Goal: Task Accomplishment & Management: Manage account settings

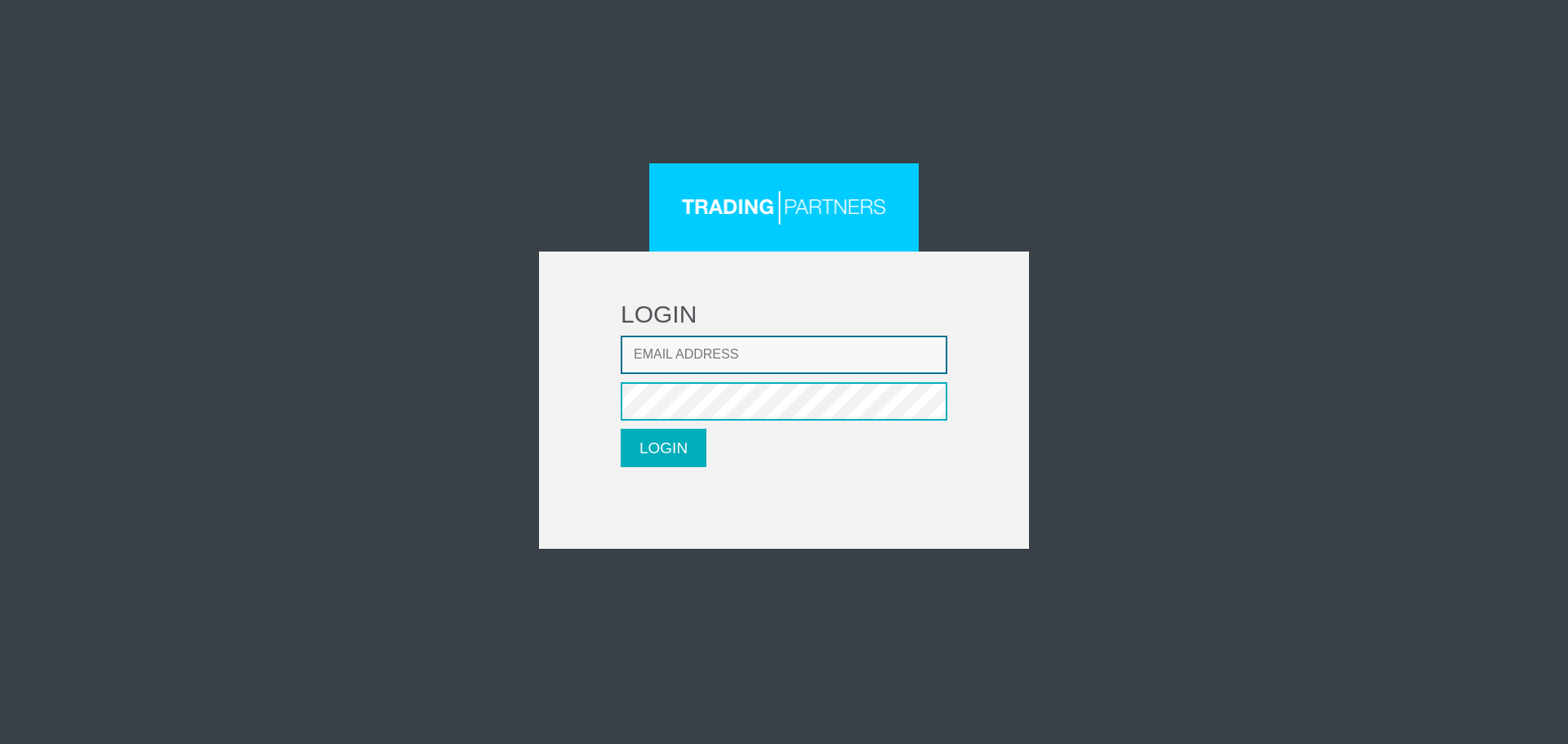
type input "[EMAIL_ADDRESS][DOMAIN_NAME]"
click at [712, 472] on form "LOGIN Email address [EMAIL_ADDRESS][DOMAIN_NAME] Password LOGIN Please wait..." at bounding box center [784, 400] width 490 height 298
click at [697, 452] on button "LOGIN" at bounding box center [663, 447] width 85 height 38
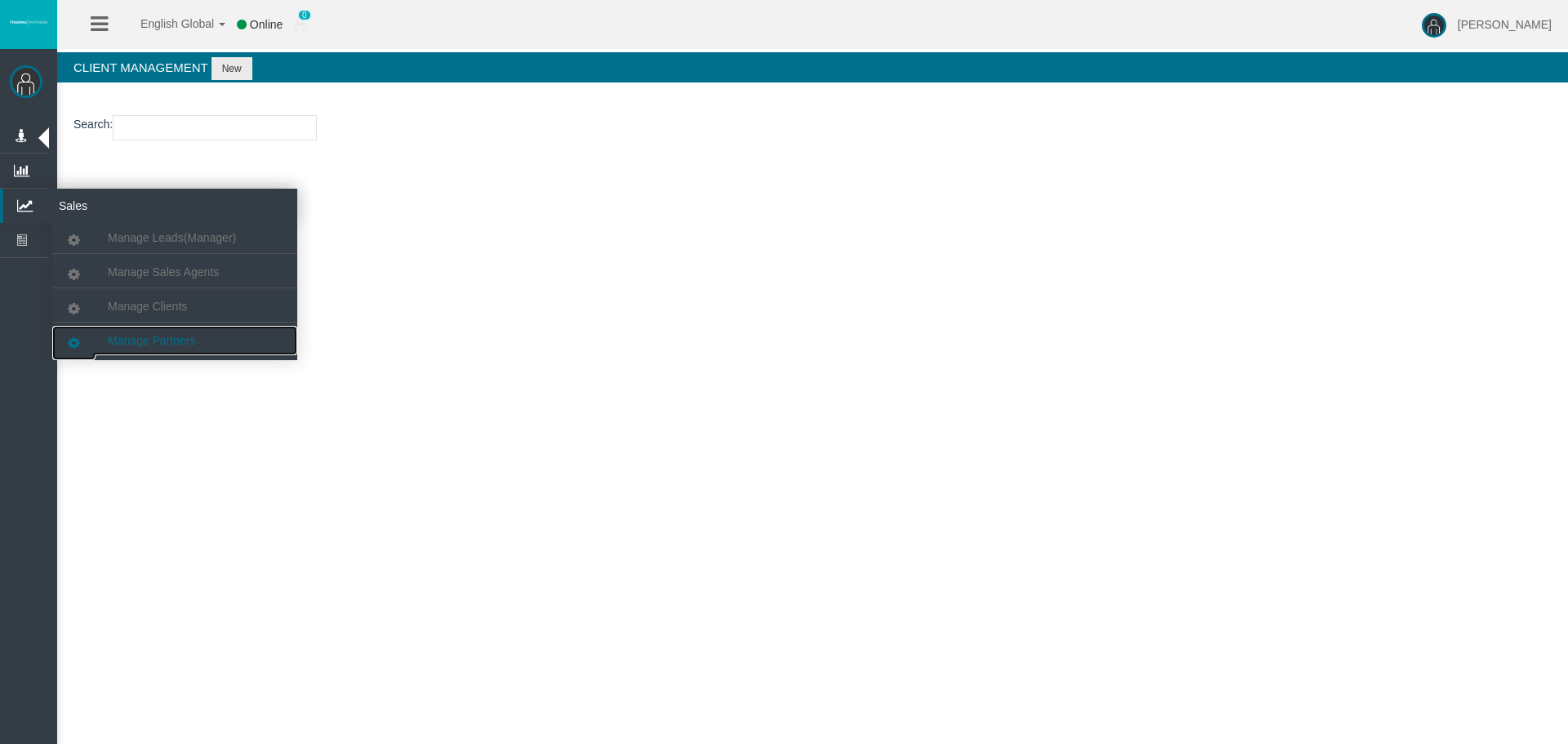
click at [230, 339] on link "Manage Partners" at bounding box center [175, 340] width 245 height 29
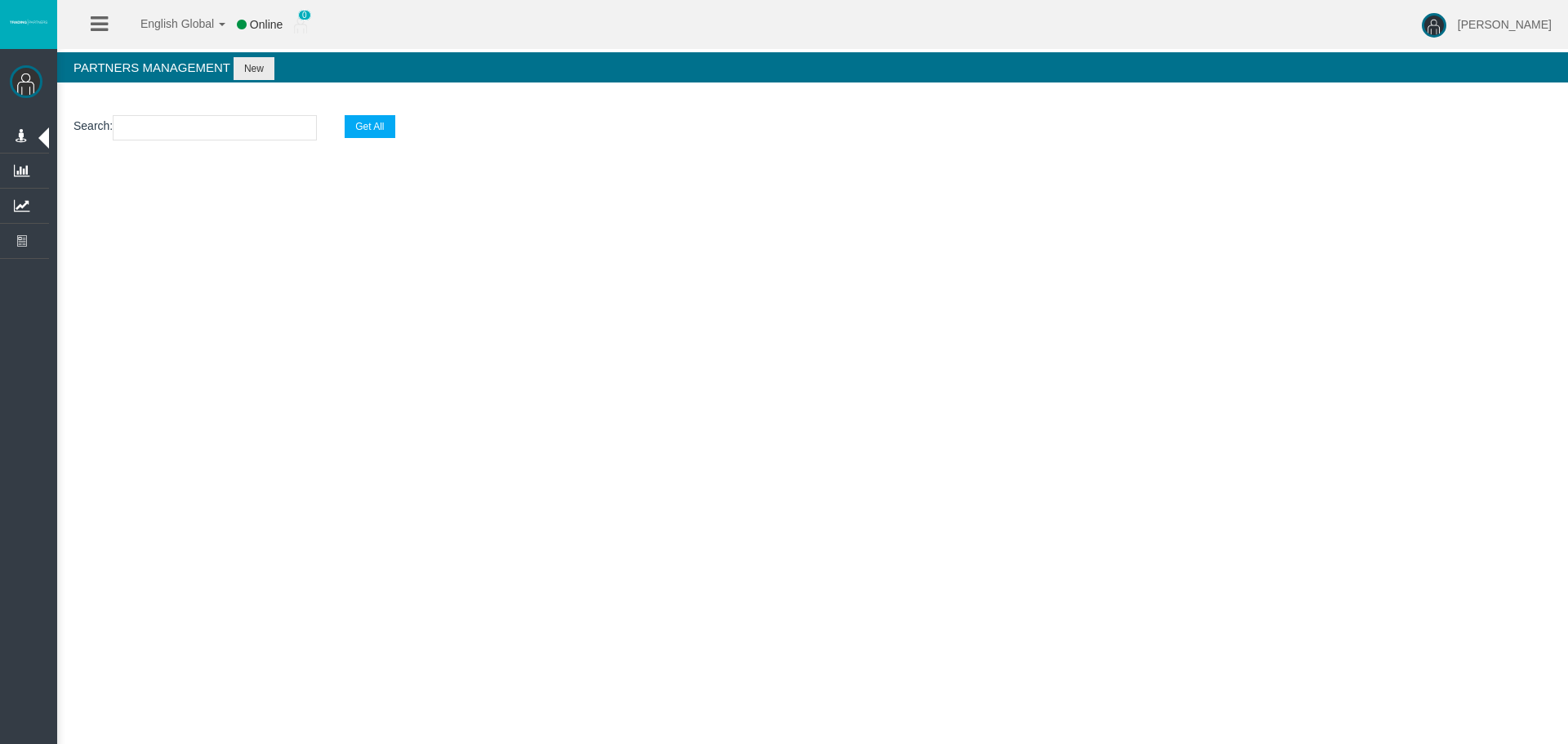
click at [212, 137] on input "text" at bounding box center [215, 128] width 204 height 25
paste input "IBlkoc5"
type input "IBlkoc5"
select select "25"
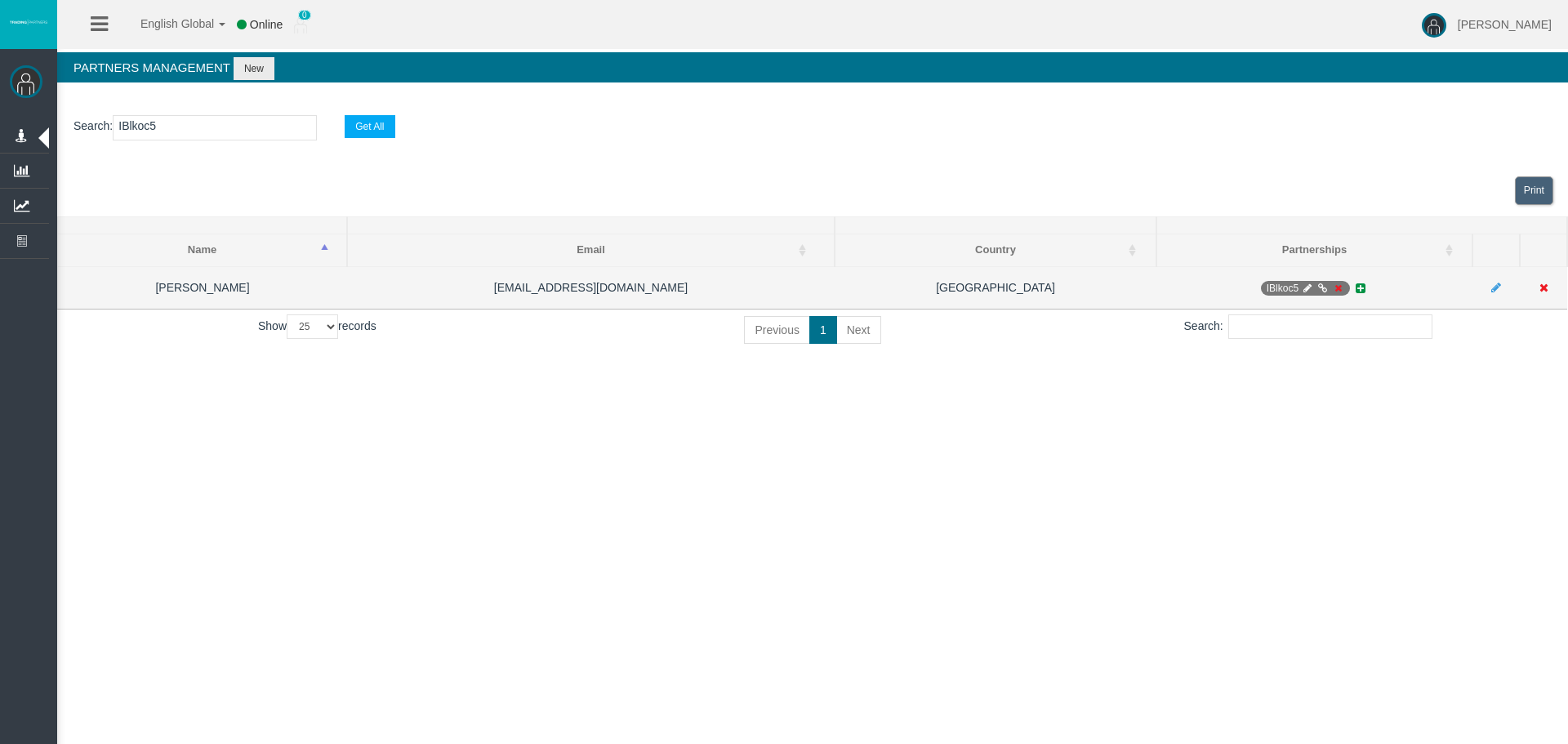
type input "IBlkoc5"
click at [1332, 287] on icon at bounding box center [1339, 288] width 12 height 10
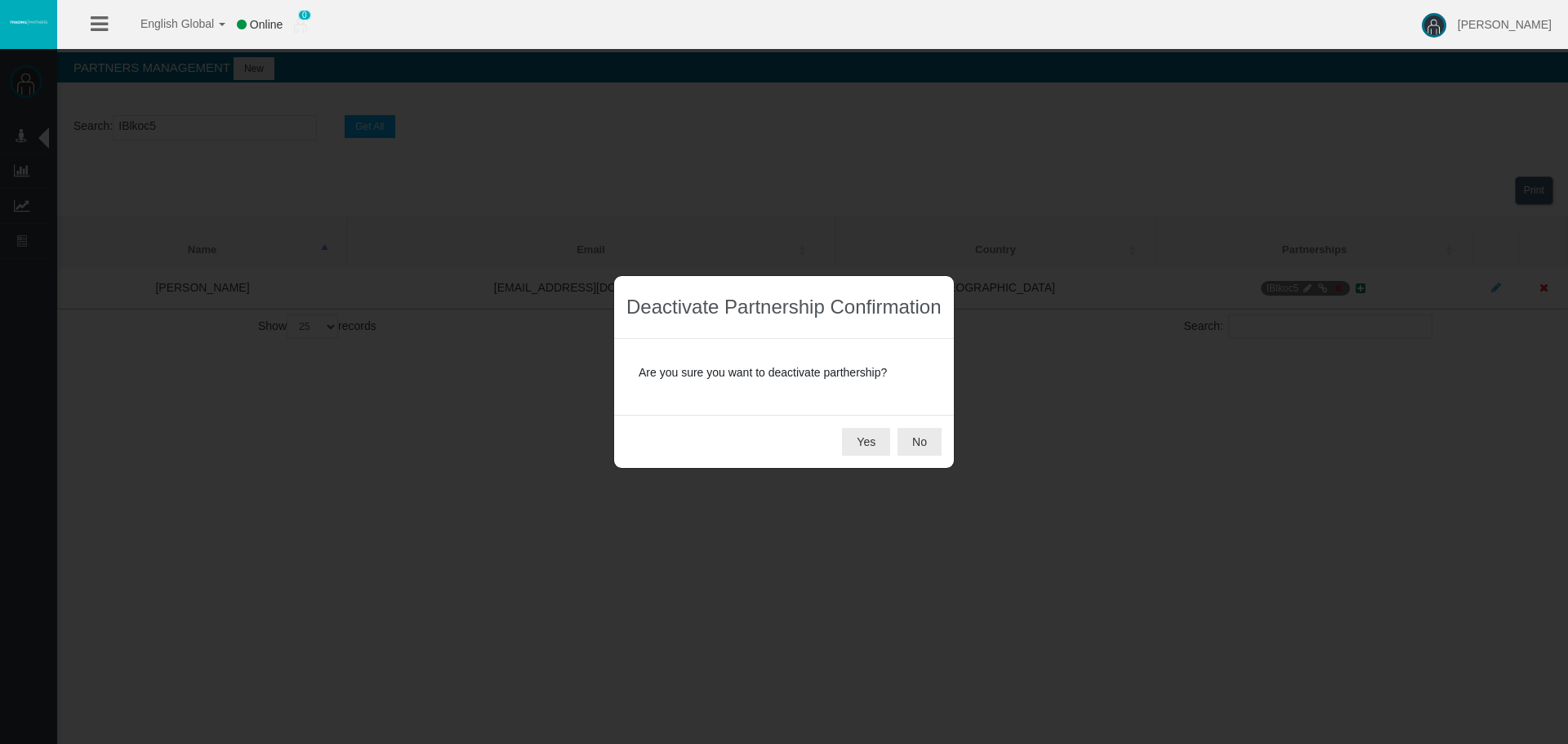
drag, startPoint x: 876, startPoint y: 436, endPoint x: 826, endPoint y: 459, distance: 55.0
click at [876, 437] on button "Yes" at bounding box center [866, 442] width 48 height 28
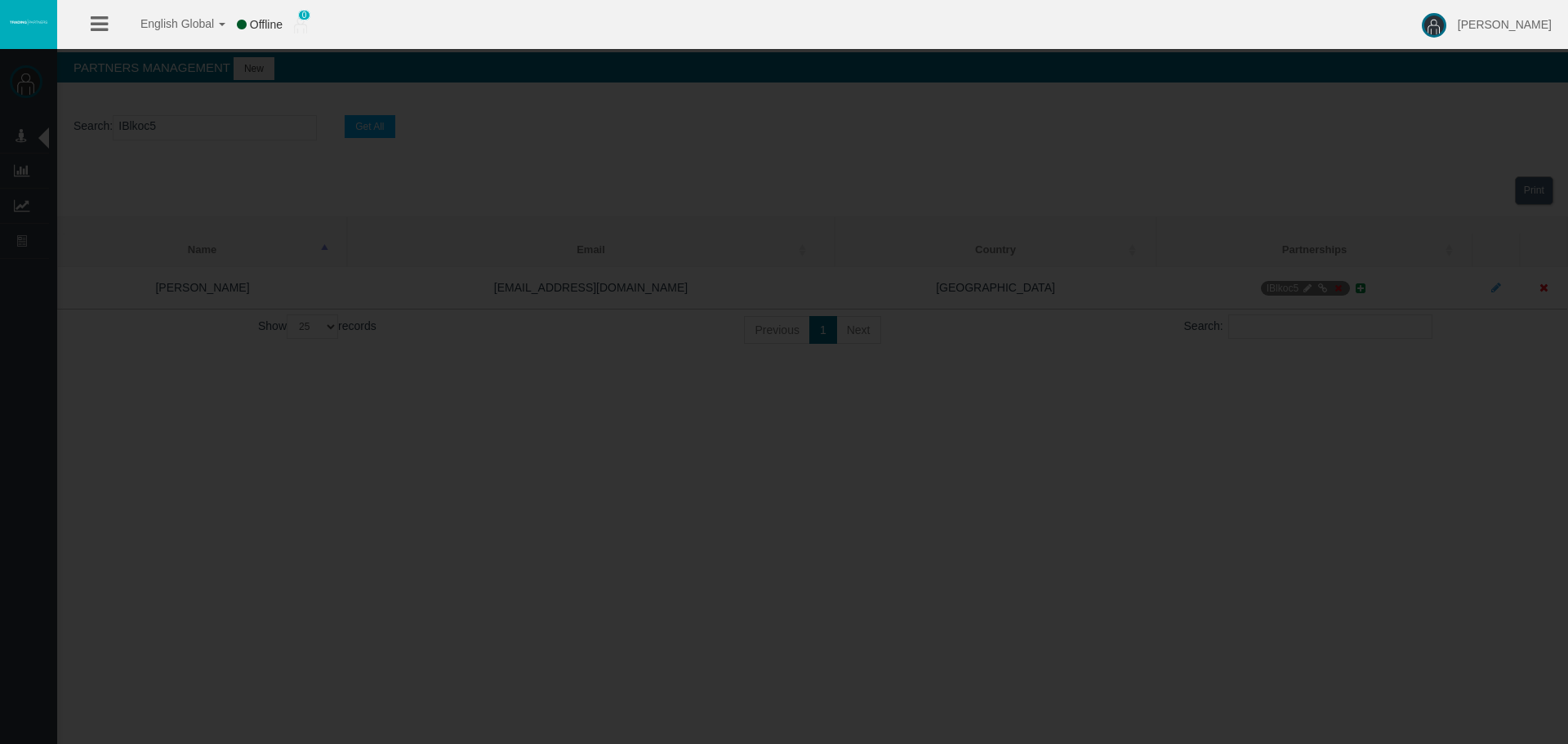
click at [826, 459] on div "Yes No" at bounding box center [784, 442] width 340 height 53
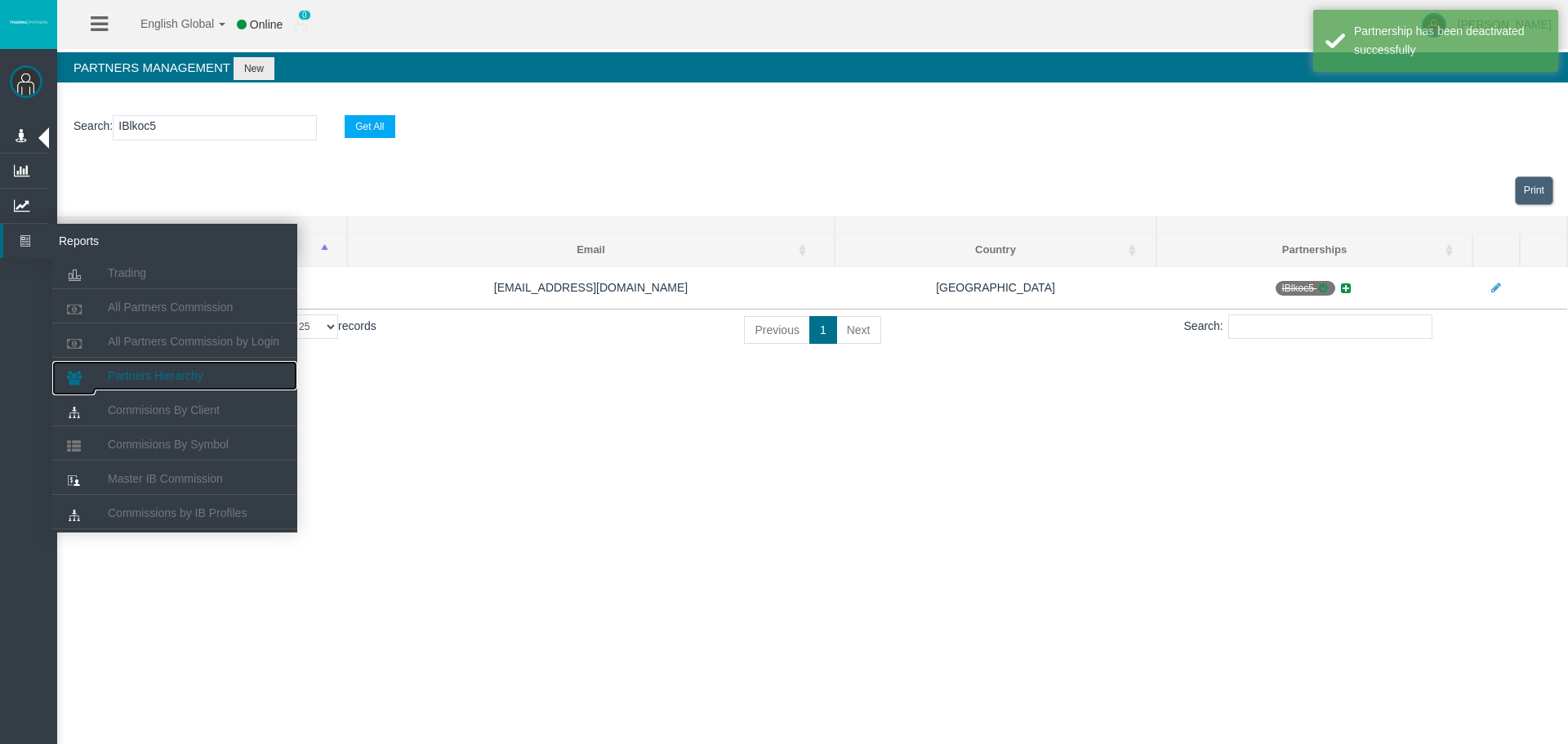
drag, startPoint x: 156, startPoint y: 377, endPoint x: 156, endPoint y: 365, distance: 12.0
click at [157, 378] on span "Partners Hierarchy" at bounding box center [156, 375] width 96 height 13
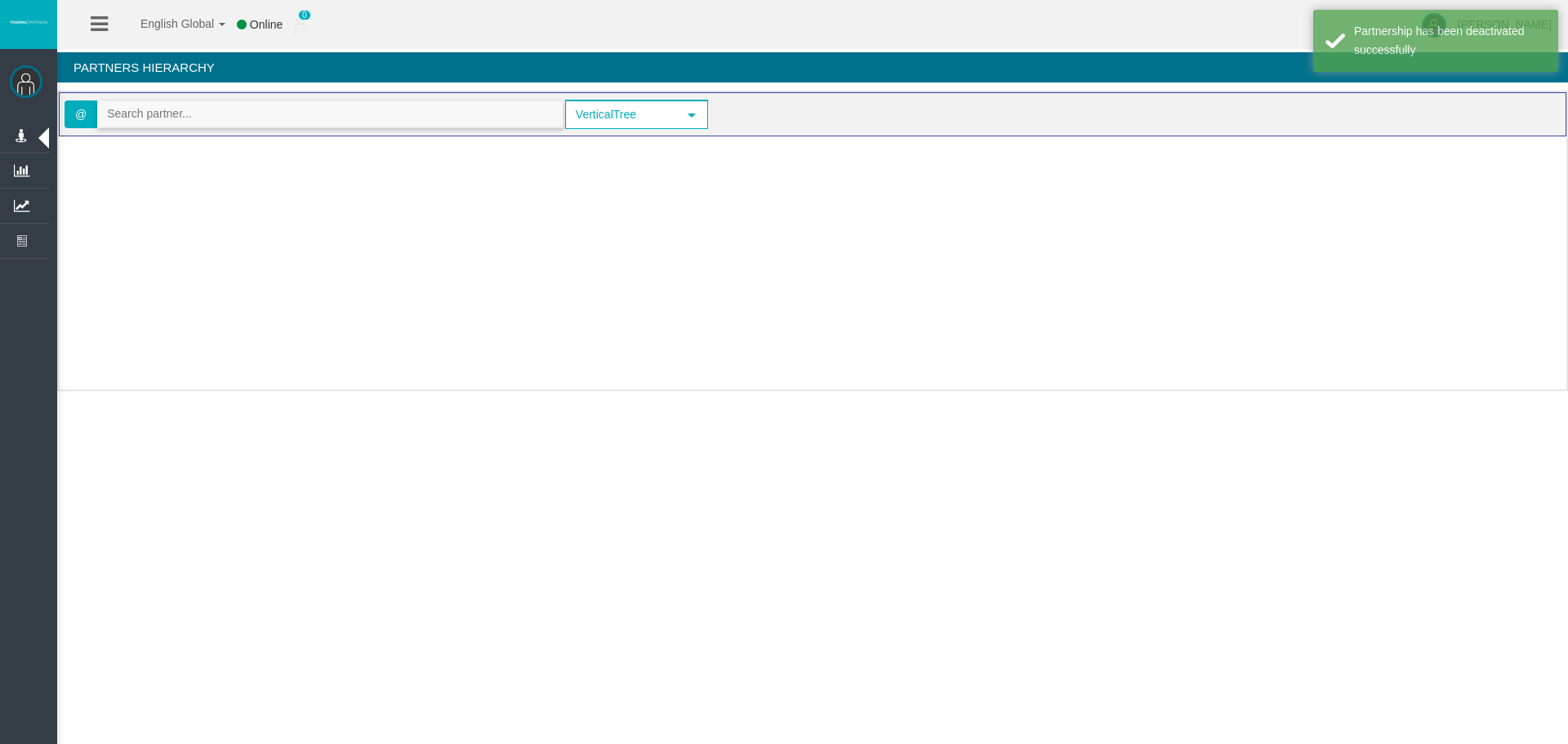
click at [215, 115] on input "text" at bounding box center [330, 114] width 465 height 25
paste input "IBlkoc5"
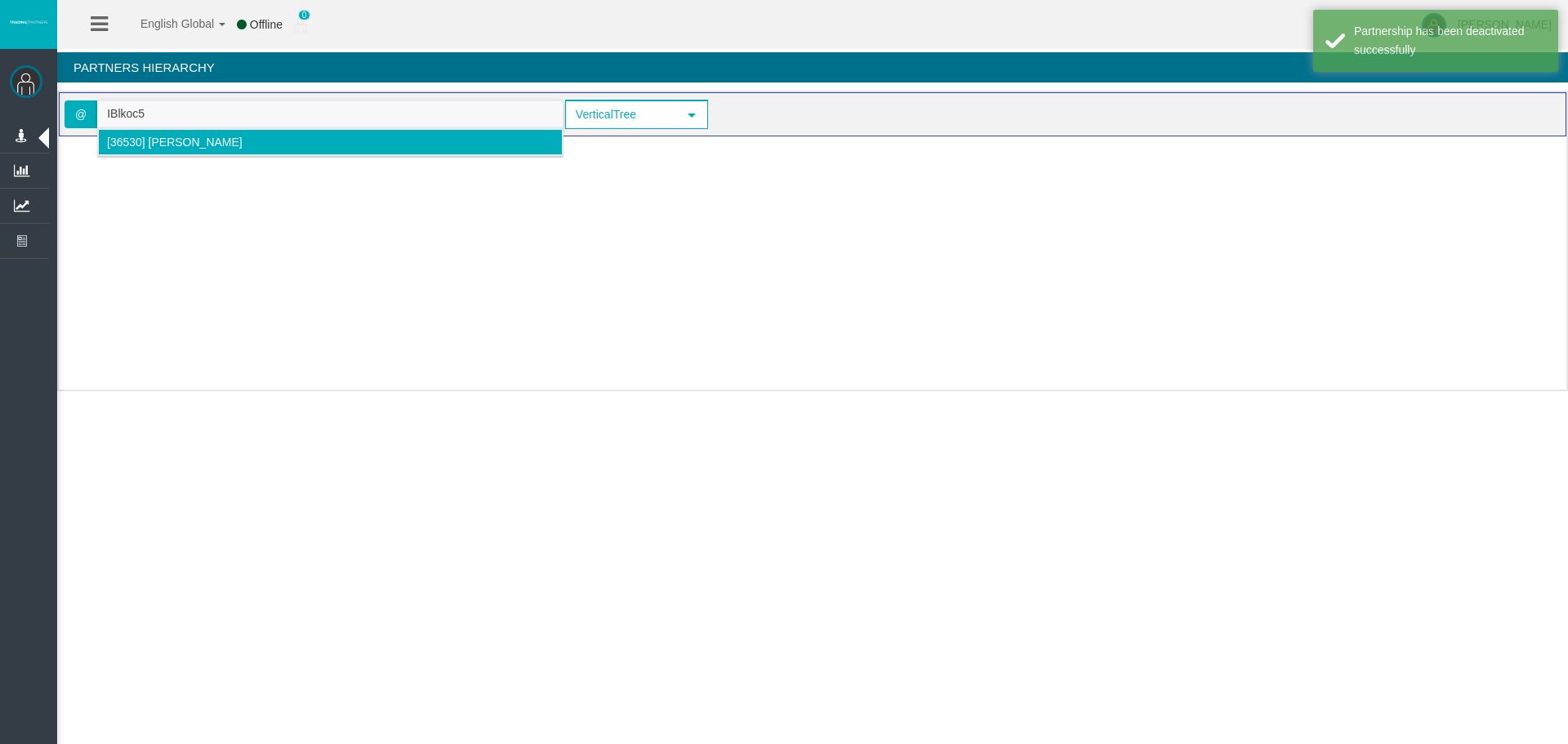
click at [162, 148] on span "[36530] Stephen Long" at bounding box center [174, 142] width 136 height 13
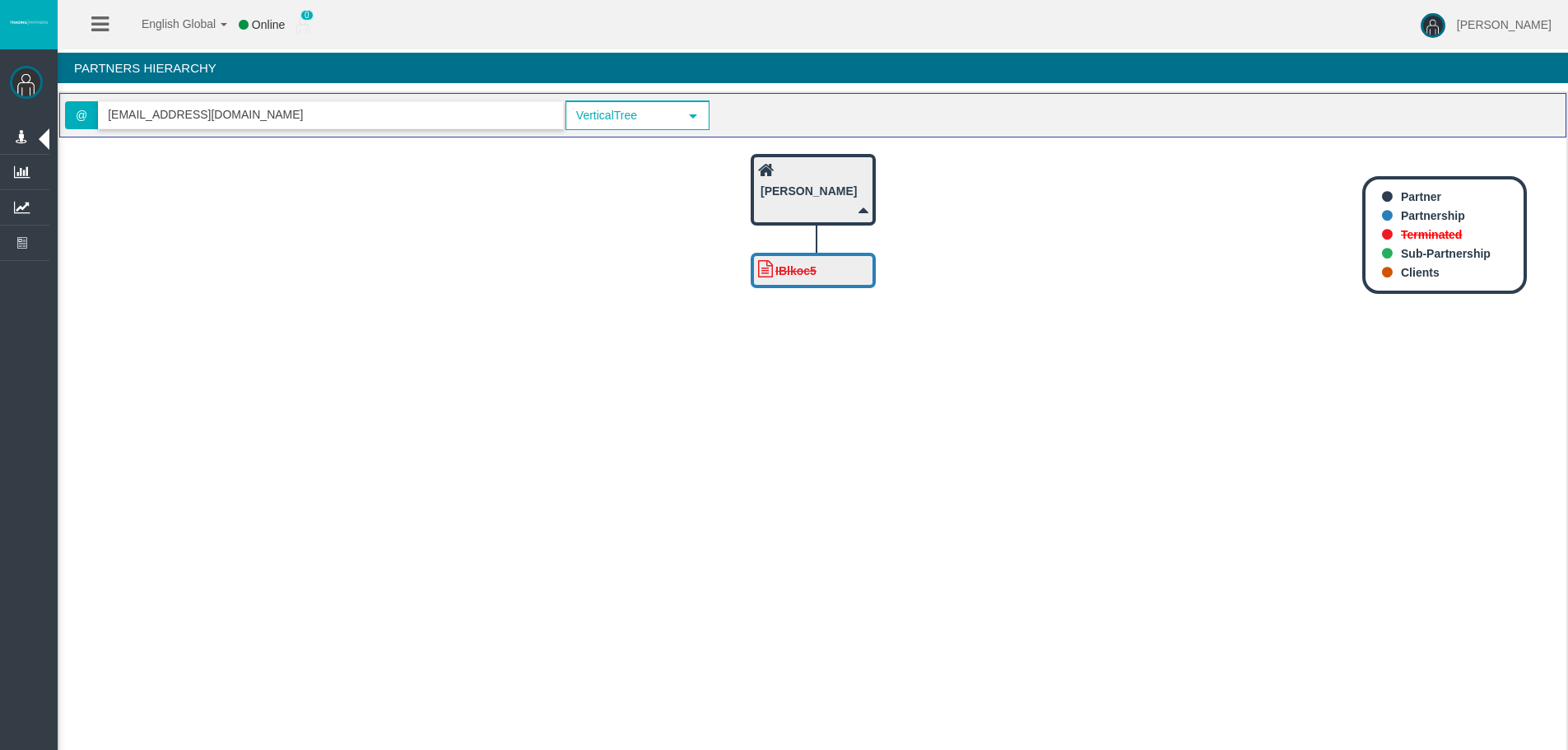
click at [262, 128] on span "stevelong100@gmail.com" at bounding box center [330, 115] width 466 height 28
click at [261, 117] on input "stevelong100@gmail.com" at bounding box center [330, 115] width 464 height 25
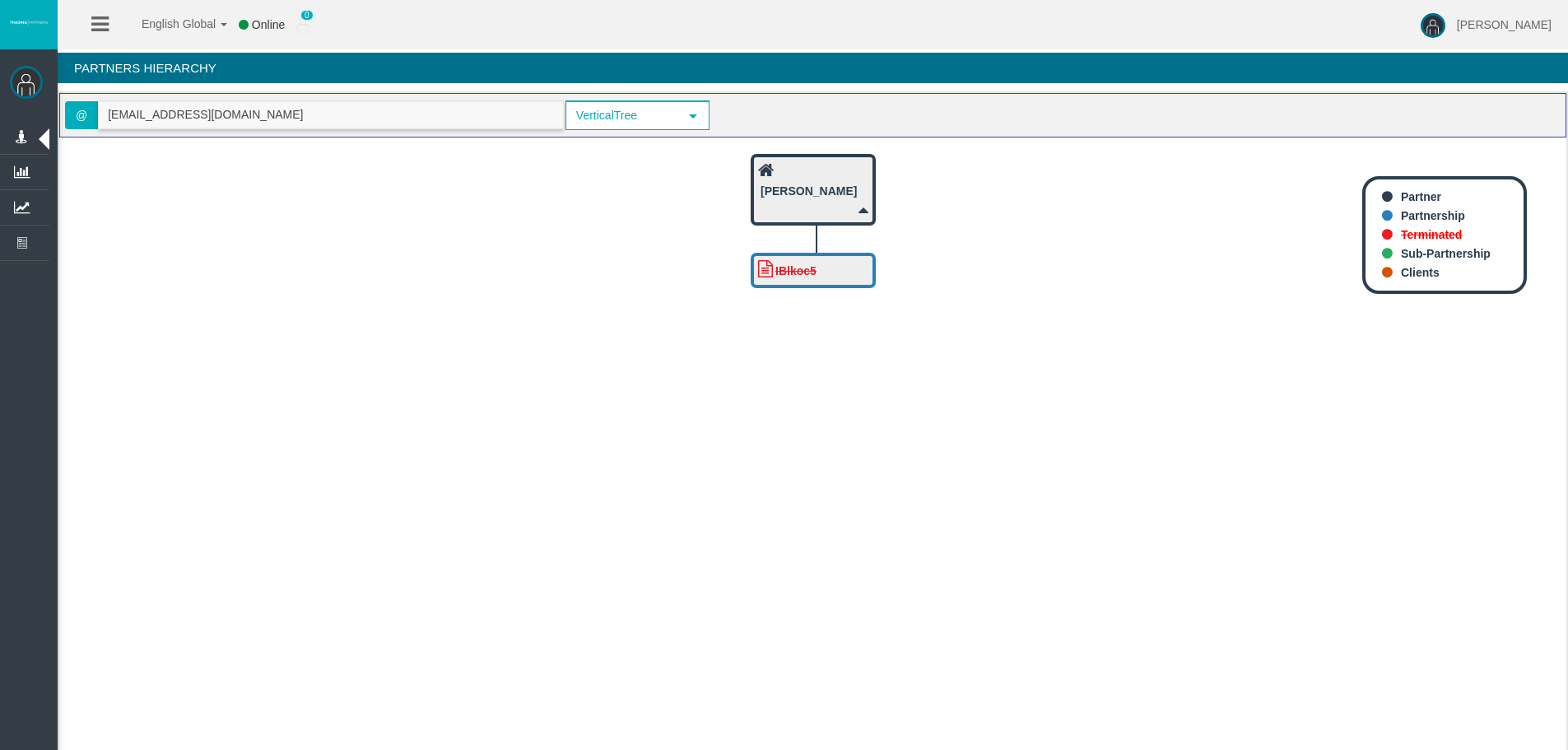
paste input "IBystji"
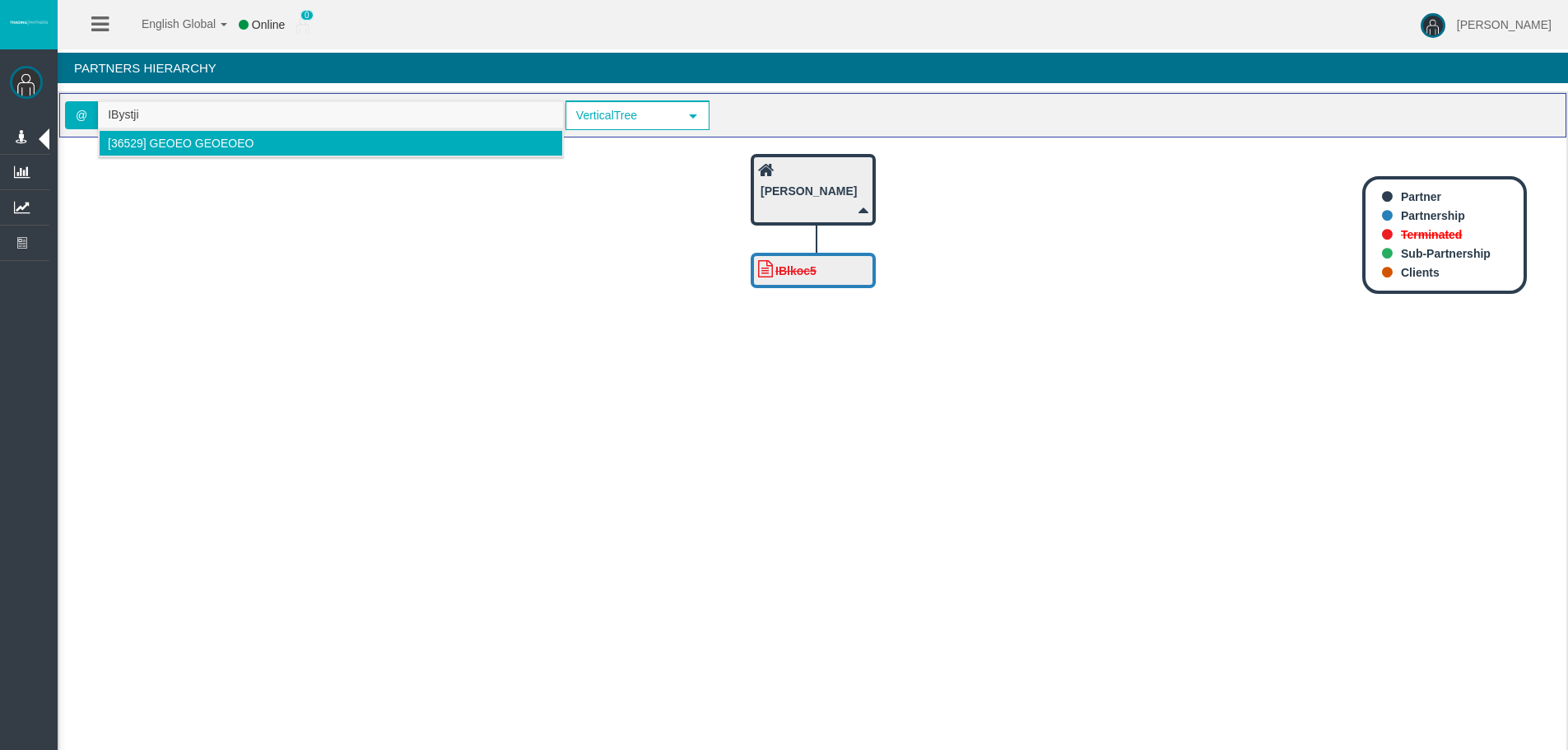
click at [147, 147] on span "[36529] geoeo geoeoeo" at bounding box center [180, 143] width 146 height 13
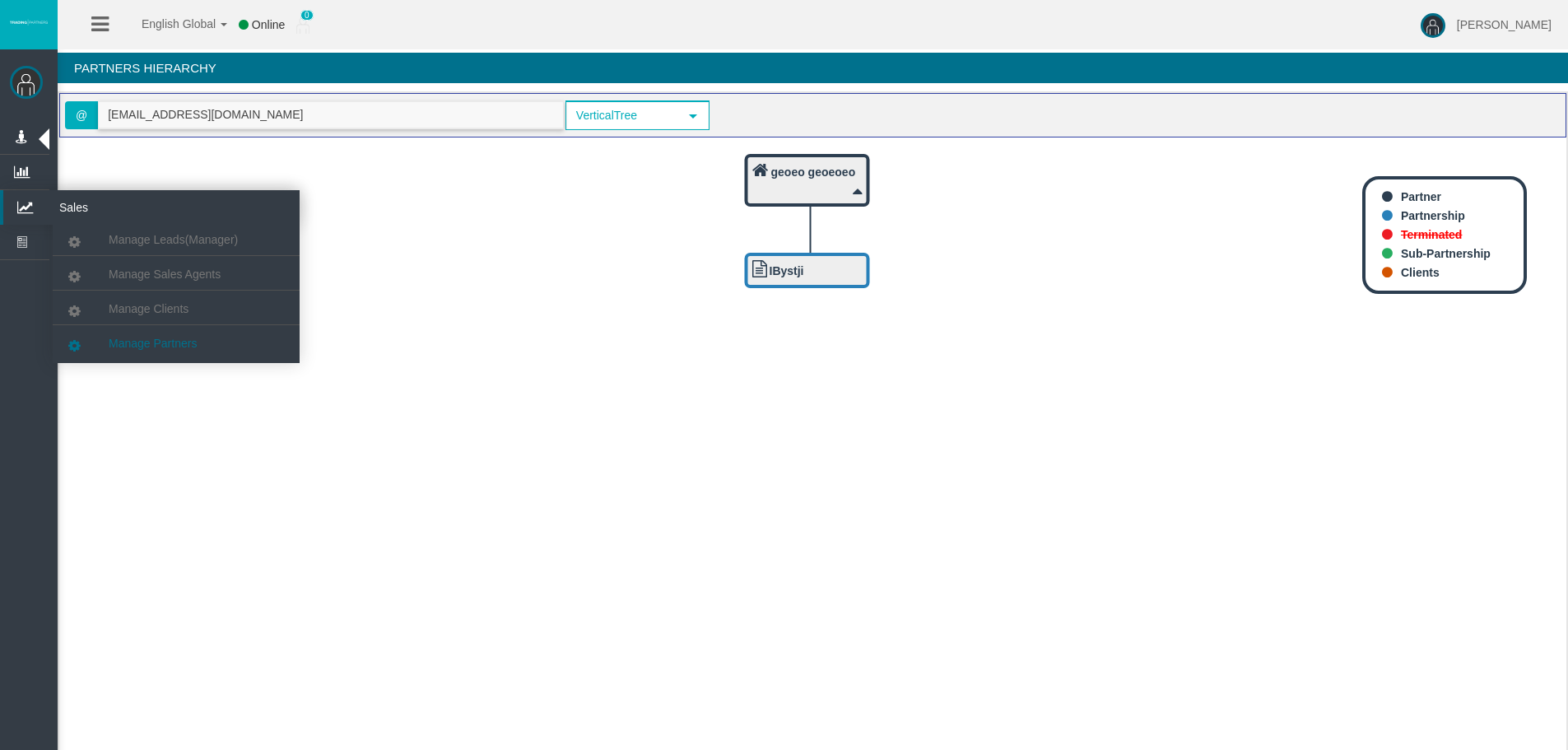
type input "giorgosa@t4trade.com"
click at [145, 341] on span "Manage Partners" at bounding box center [152, 343] width 88 height 13
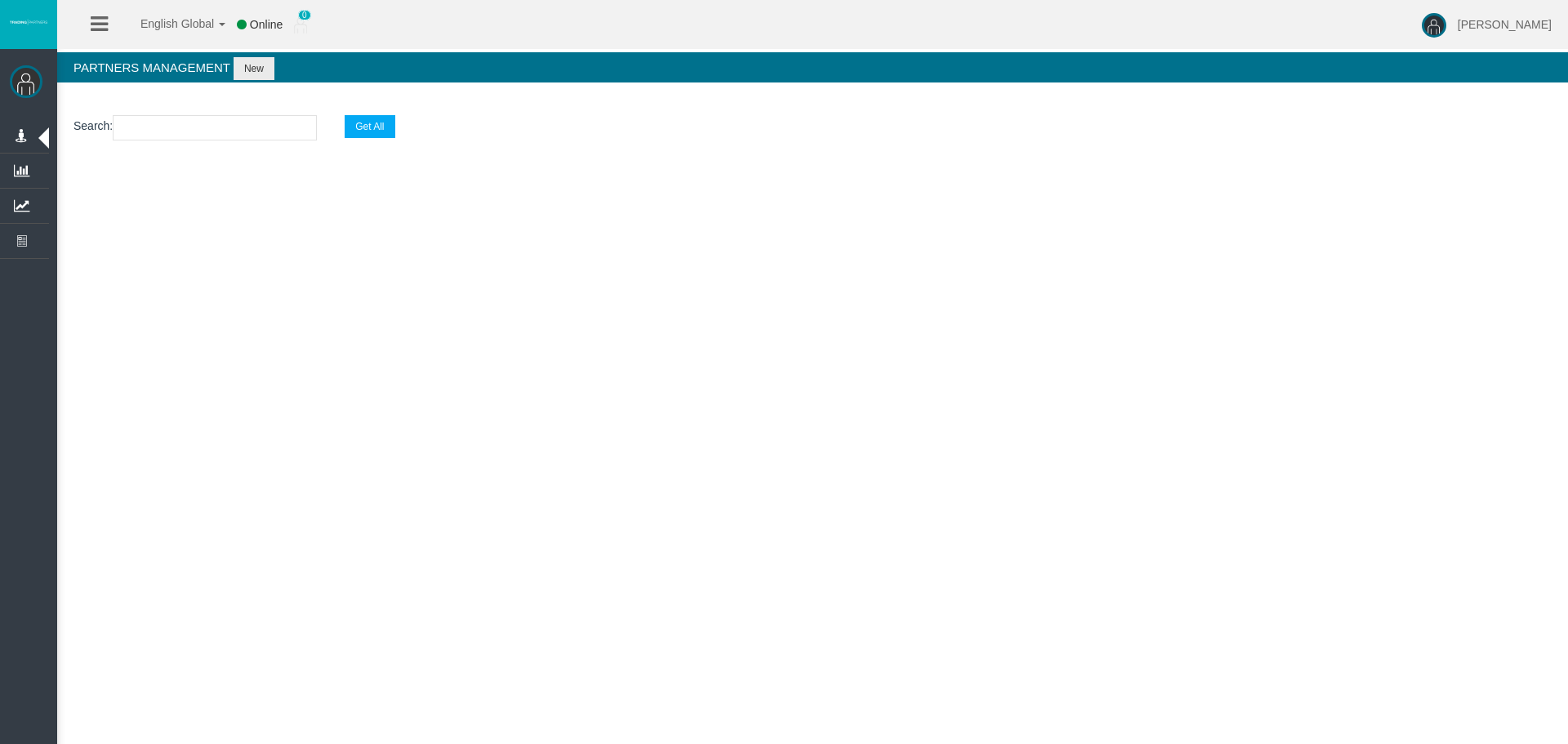
paste input "IBystji"
type input "IBystji"
click at [188, 132] on input "IBystji" at bounding box center [215, 128] width 204 height 25
select select "25"
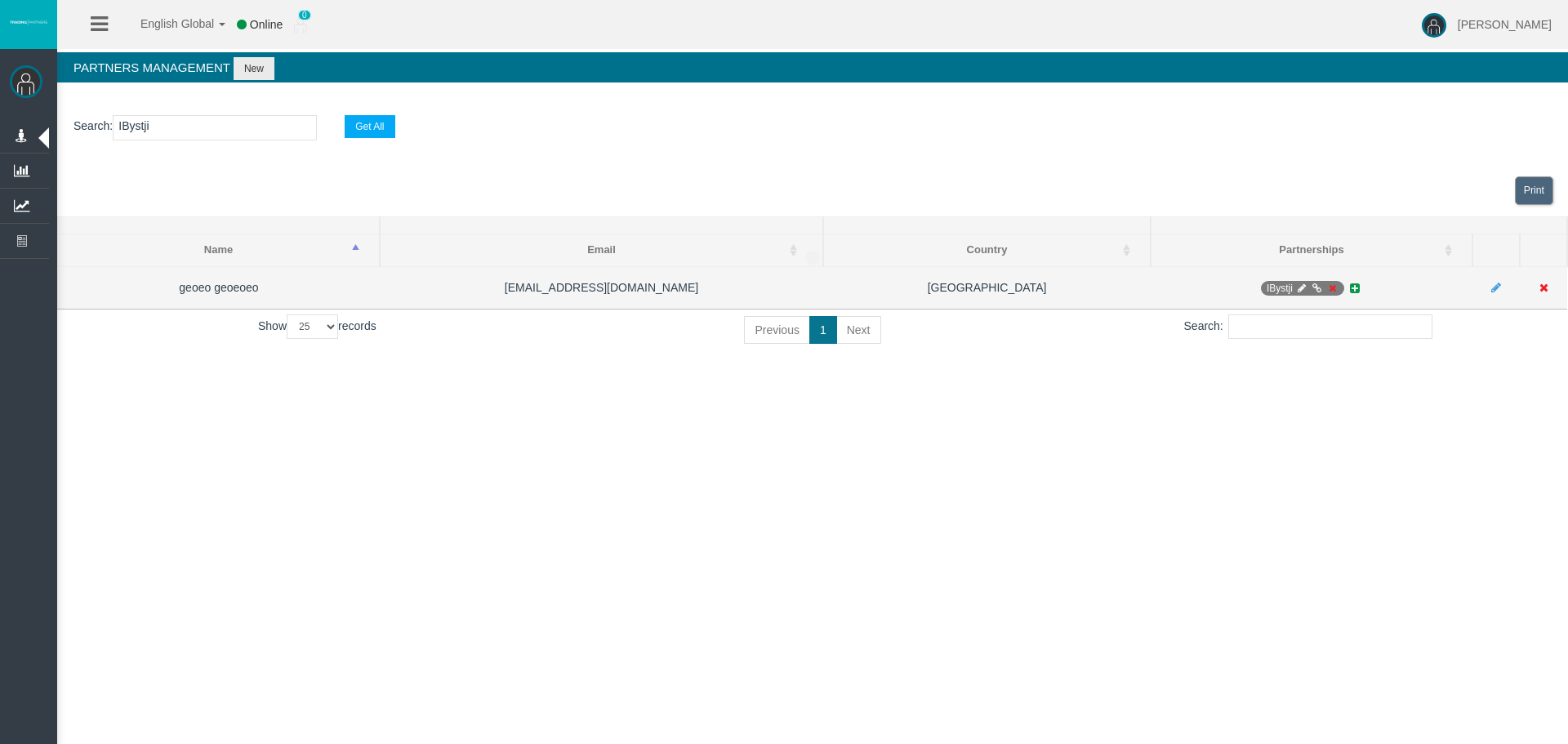
type input "IBystji"
click at [1341, 292] on span "IBystji" at bounding box center [1303, 288] width 84 height 15
click at [1340, 288] on span "IBystji" at bounding box center [1303, 288] width 84 height 15
click at [1335, 285] on icon at bounding box center [1332, 288] width 12 height 10
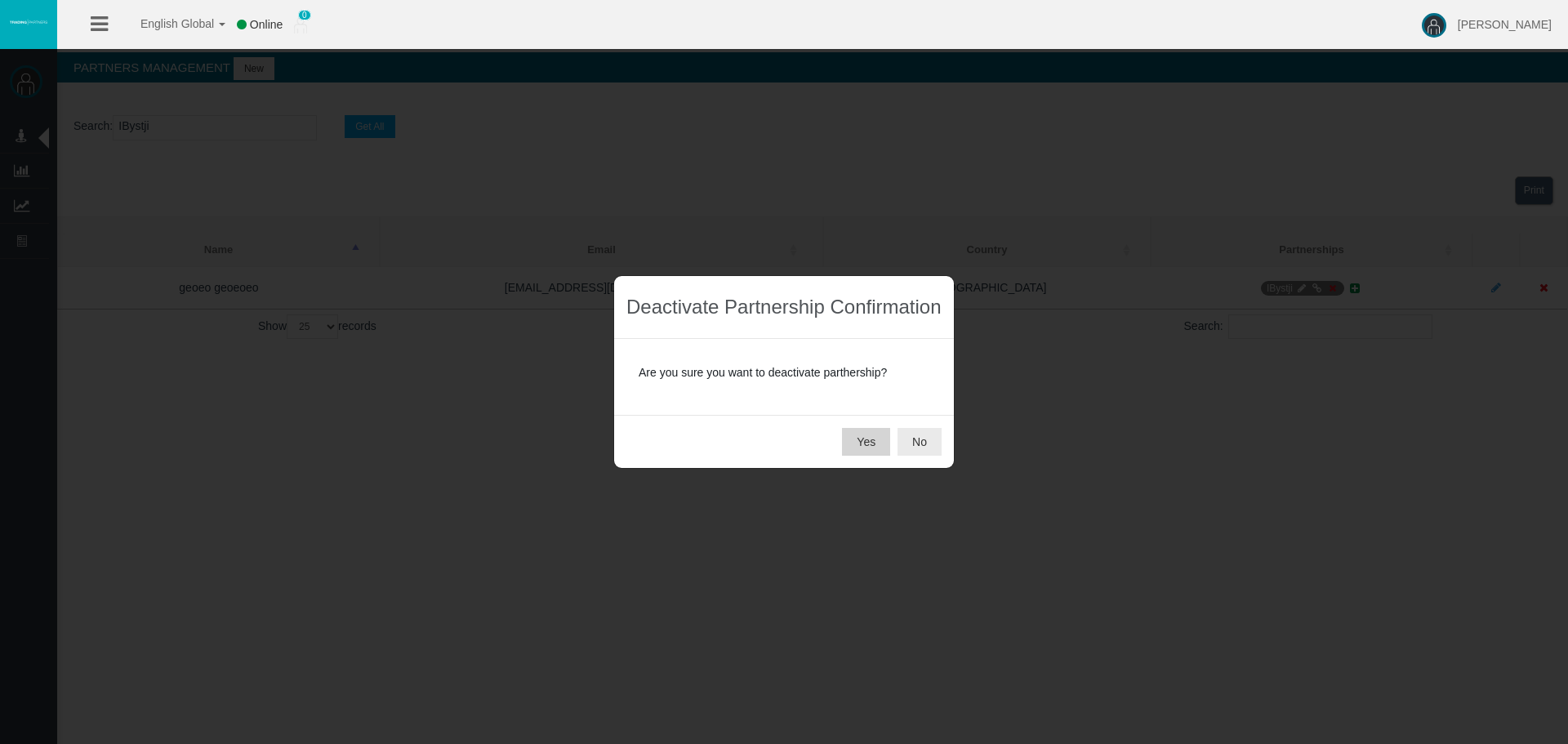
click at [861, 444] on button "Yes" at bounding box center [866, 442] width 48 height 28
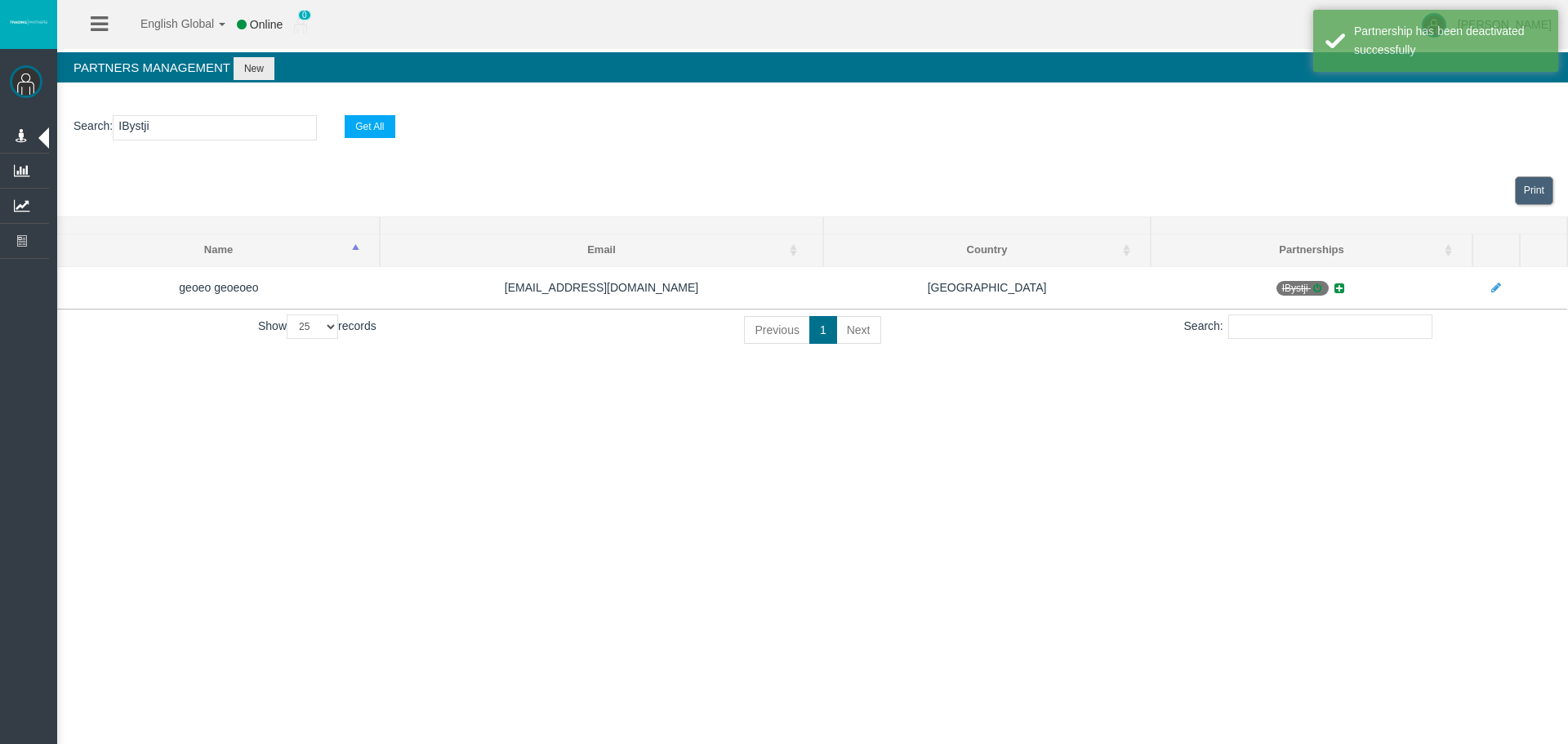
click at [880, 502] on div "English Global 简体中文 English Global 日本語 한국어 Online 0 Loizos Matthaiou Help Log O…" at bounding box center [784, 372] width 1568 height 744
